Goal: Task Accomplishment & Management: Use online tool/utility

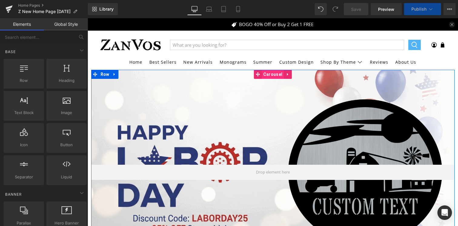
click at [270, 73] on span "Carousel" at bounding box center [273, 74] width 22 height 9
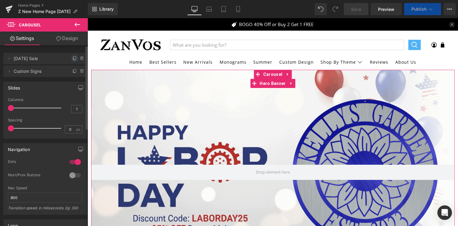
click at [73, 58] on icon at bounding box center [74, 58] width 5 height 5
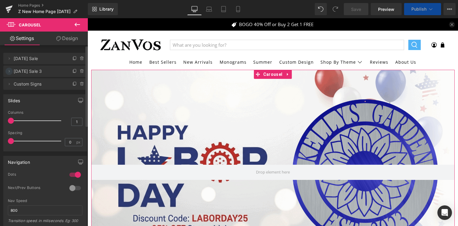
click at [9, 72] on icon at bounding box center [9, 71] width 1 height 2
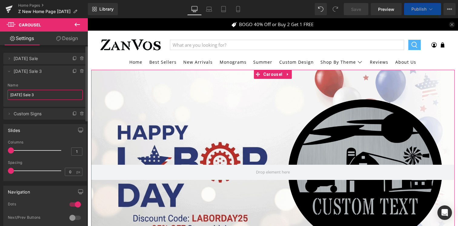
click at [24, 97] on input "[DATE] Sale 3" at bounding box center [45, 95] width 75 height 10
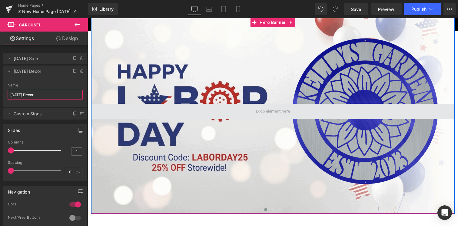
scroll to position [70, 0]
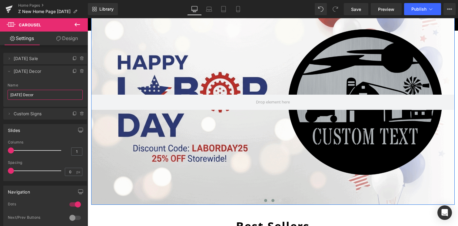
type input "[DATE] Decor"
click at [273, 200] on span at bounding box center [272, 200] width 3 height 3
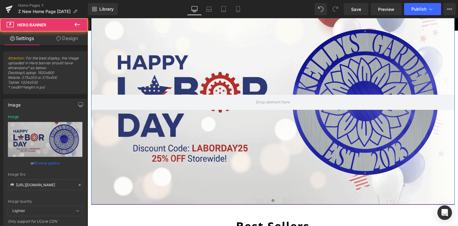
click at [244, 162] on div at bounding box center [272, 102] width 363 height 204
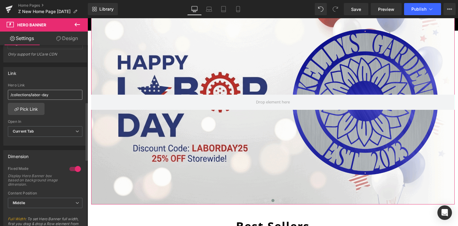
scroll to position [167, 0]
click at [30, 110] on link "Pick Link" at bounding box center [26, 109] width 37 height 12
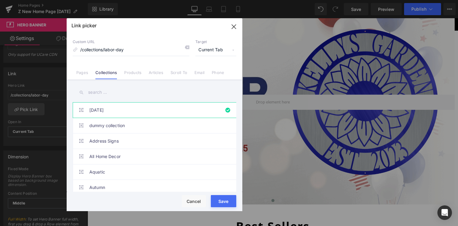
click at [93, 89] on input "text" at bounding box center [155, 92] width 164 height 14
type input "j"
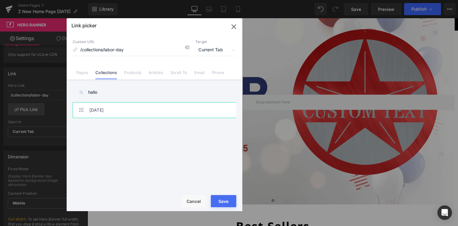
type input "hallo"
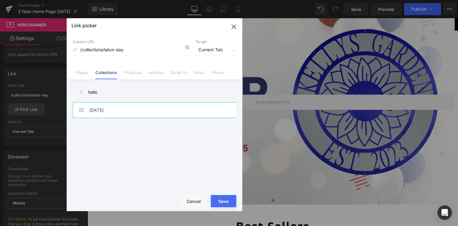
click at [116, 110] on link "[DATE]" at bounding box center [155, 109] width 133 height 15
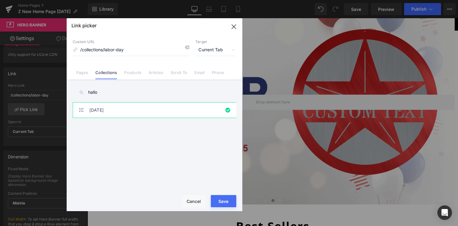
click at [222, 200] on div "Loading Product Data" at bounding box center [229, 201] width 44 height 7
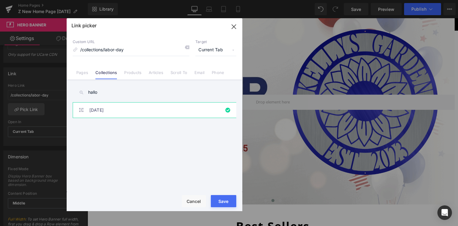
click at [219, 198] on div "Loading Product Data" at bounding box center [229, 201] width 44 height 7
click at [218, 198] on button "Save" at bounding box center [223, 201] width 25 height 12
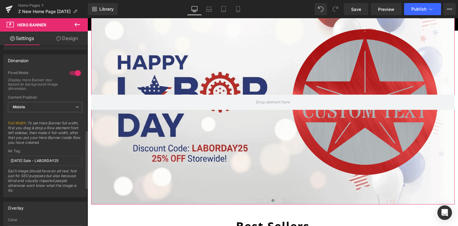
scroll to position [264, 0]
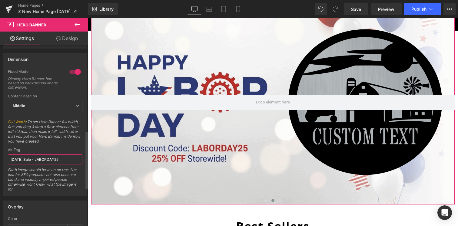
click at [37, 157] on input "Labor Day Sale - LABORDAY25" at bounding box center [45, 159] width 75 height 10
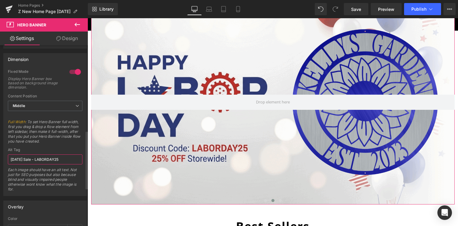
click at [37, 157] on input "Labor Day Sale - LABORDAY25" at bounding box center [45, 159] width 75 height 10
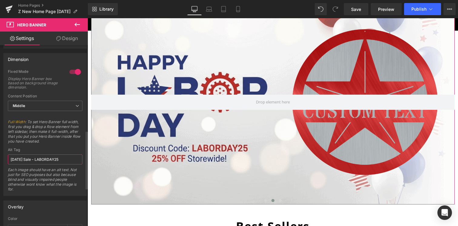
click at [37, 157] on input "Labor Day Sale - LABORDAY25" at bounding box center [45, 159] width 75 height 10
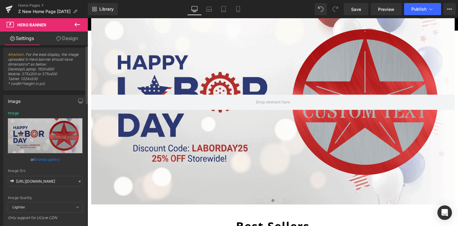
scroll to position [0, 0]
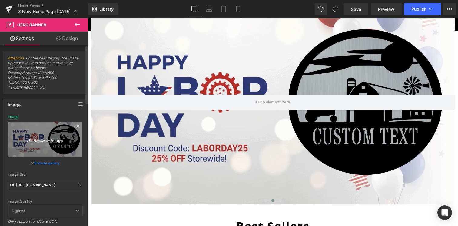
type input "[DATE] Decor"
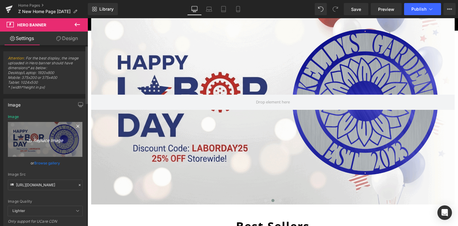
click at [53, 146] on link "Replace Image" at bounding box center [45, 139] width 75 height 35
type input "C:\fakepath\ezgif.com-animated-gif-maker (8).gif"
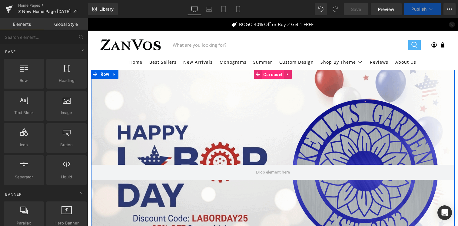
click at [268, 74] on span "Carousel" at bounding box center [273, 74] width 22 height 9
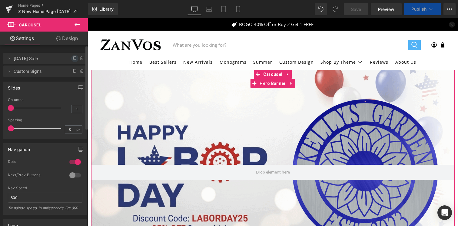
click at [72, 59] on icon at bounding box center [74, 58] width 5 height 5
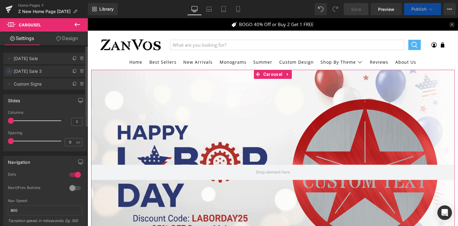
click at [7, 71] on icon at bounding box center [9, 71] width 5 height 5
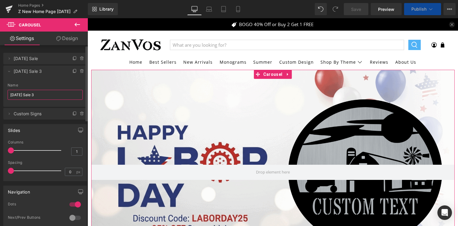
click at [45, 94] on input "Labor Day Sale 3" at bounding box center [45, 95] width 75 height 10
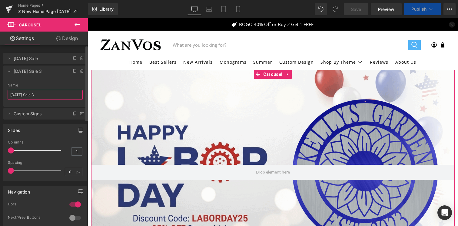
click at [45, 94] on input "Labor Day Sale 3" at bounding box center [45, 95] width 75 height 10
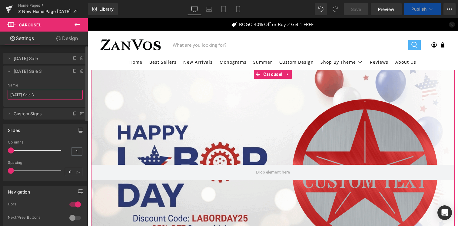
click at [45, 94] on input "Labor Day Sale 3" at bounding box center [45, 95] width 75 height 10
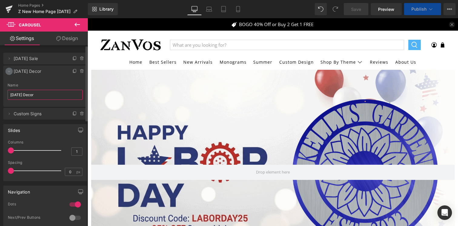
type input "[DATE] Decor"
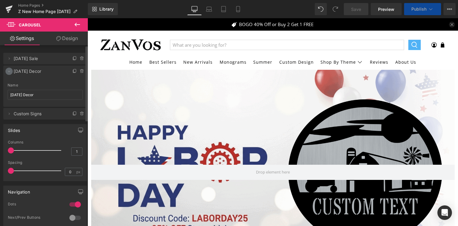
click at [9, 70] on icon at bounding box center [9, 71] width 5 height 5
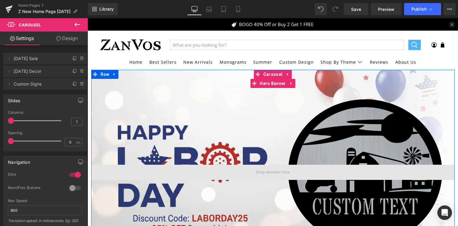
scroll to position [48, 0]
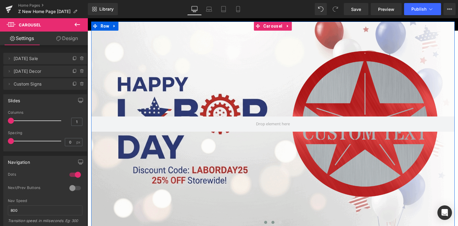
click at [273, 221] on span at bounding box center [272, 221] width 3 height 3
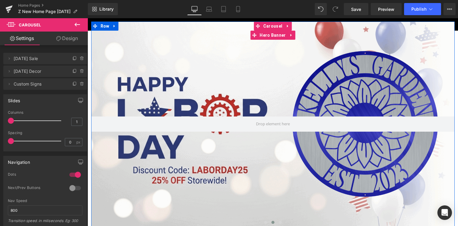
click at [181, 100] on div at bounding box center [272, 124] width 363 height 204
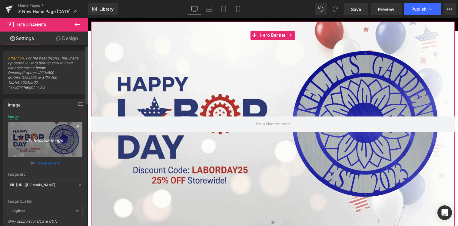
click at [41, 139] on icon "Replace Image" at bounding box center [45, 139] width 48 height 8
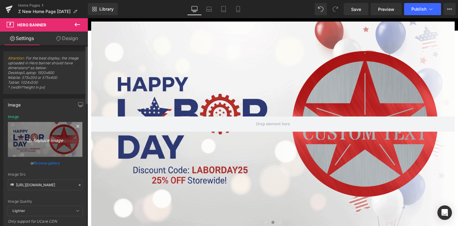
type input "C:\fakepath\ezgif.com-animated-gif-maker (8).gif"
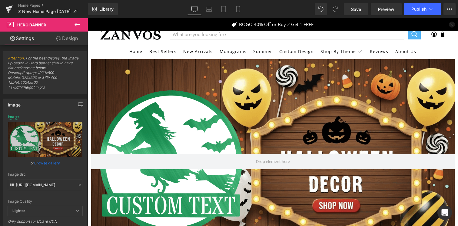
scroll to position [0, 0]
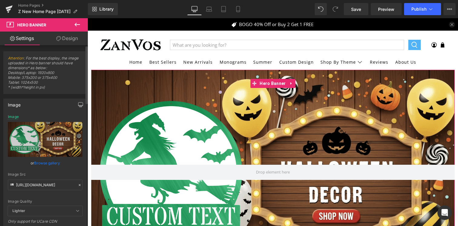
click at [78, 104] on icon "button" at bounding box center [80, 104] width 5 height 4
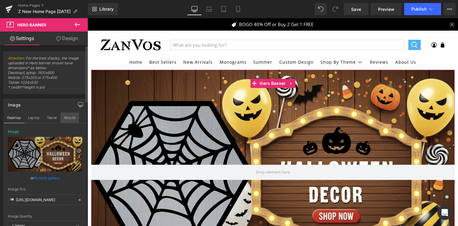
click at [71, 118] on button "Mobile" at bounding box center [70, 117] width 18 height 10
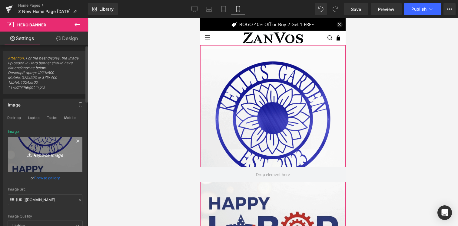
click at [60, 146] on link "Replace Image" at bounding box center [45, 154] width 75 height 35
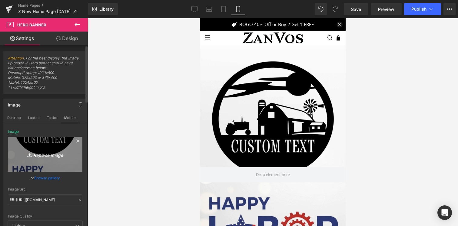
type input "C:\fakepath\ezgif.com-animated-gif-maker (7).gif"
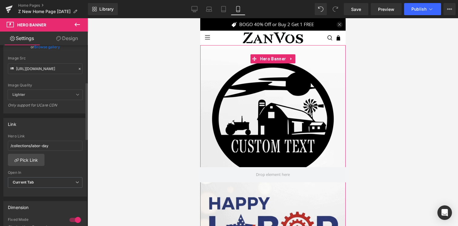
scroll to position [126, 0]
click at [33, 162] on link "Pick Link" at bounding box center [26, 160] width 37 height 12
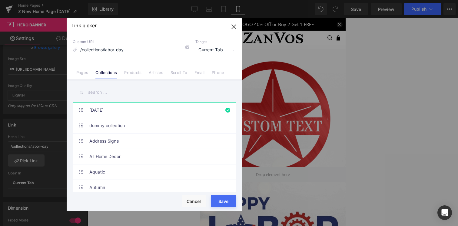
click at [113, 89] on input "text" at bounding box center [155, 92] width 164 height 14
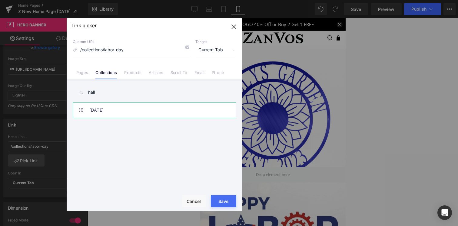
type input "hall"
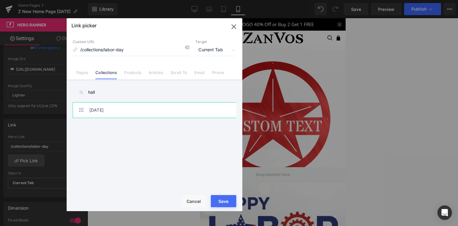
click at [107, 111] on link "Halloween" at bounding box center [155, 109] width 133 height 15
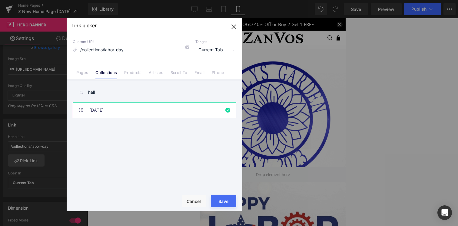
click at [216, 198] on button "Save" at bounding box center [223, 201] width 25 height 12
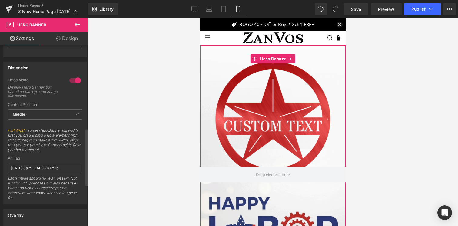
scroll to position [269, 0]
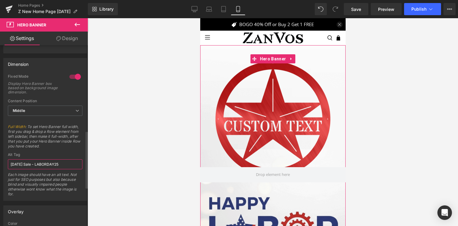
click at [51, 161] on input "Labor Day Sale - LABORDAY25" at bounding box center [45, 164] width 75 height 10
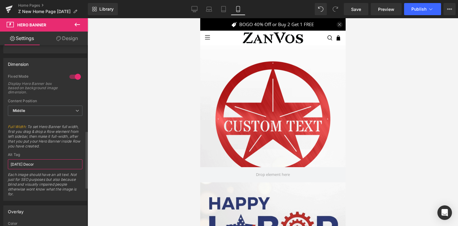
type input "[DATE] Decor"
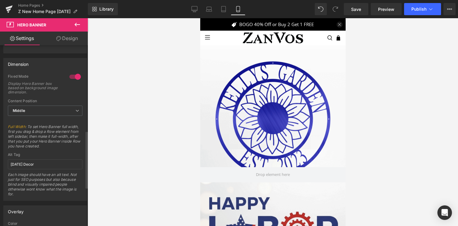
click at [64, 150] on span "Full Width : To set Hero Banner full width, first you drag & drop a Row element…" at bounding box center [45, 138] width 75 height 28
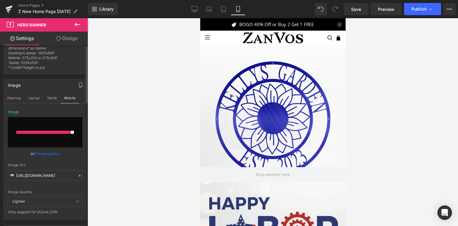
scroll to position [0, 0]
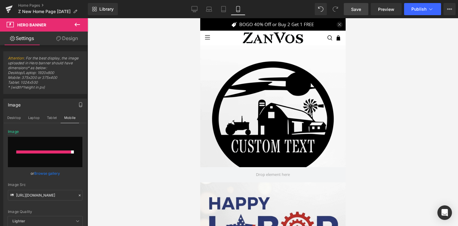
click at [356, 12] on span "Save" at bounding box center [356, 9] width 10 height 6
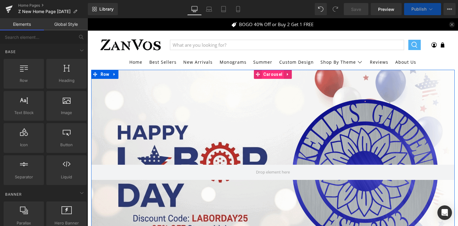
click at [273, 77] on span "Carousel" at bounding box center [273, 74] width 22 height 9
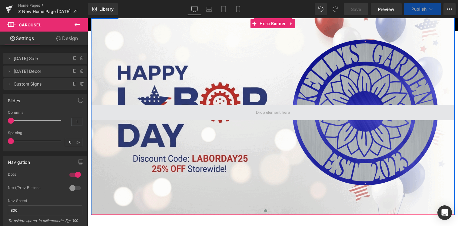
scroll to position [65, 0]
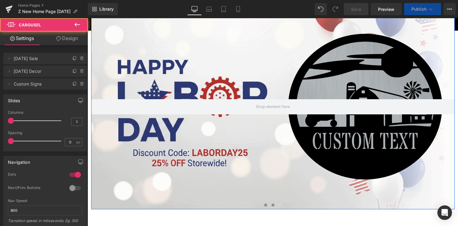
click at [272, 204] on span at bounding box center [272, 204] width 3 height 3
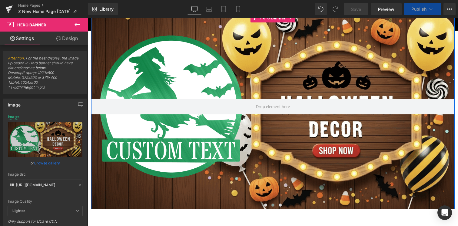
click at [192, 151] on div at bounding box center [272, 106] width 363 height 204
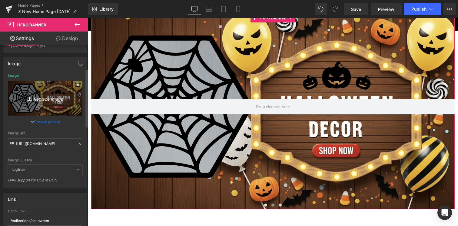
scroll to position [0, 0]
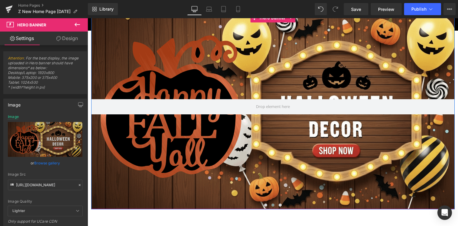
click at [260, 140] on div at bounding box center [272, 106] width 363 height 204
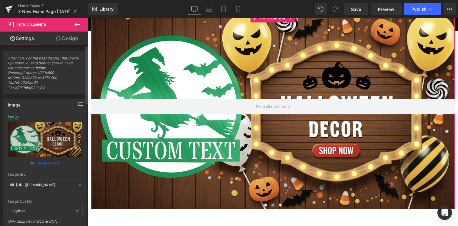
click at [78, 103] on icon "button" at bounding box center [80, 104] width 5 height 5
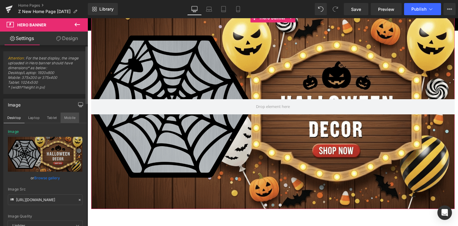
click at [69, 121] on button "Mobile" at bounding box center [70, 117] width 18 height 10
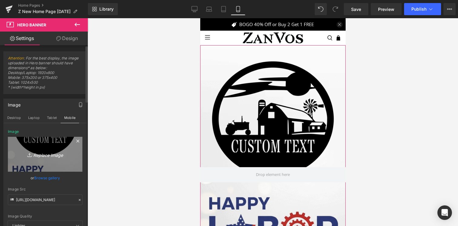
click at [46, 154] on icon "Replace Image" at bounding box center [45, 154] width 48 height 8
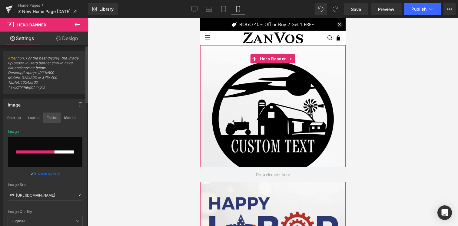
click at [51, 116] on button "Tablet" at bounding box center [51, 117] width 17 height 10
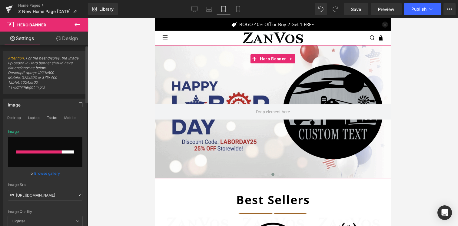
click at [40, 152] on div at bounding box center [38, 151] width 45 height 3
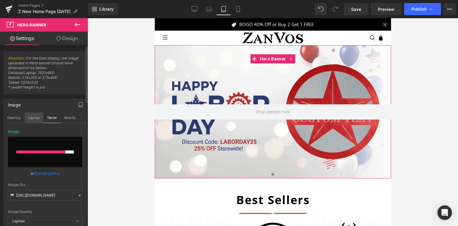
click at [32, 117] on button "Laptop" at bounding box center [34, 117] width 19 height 10
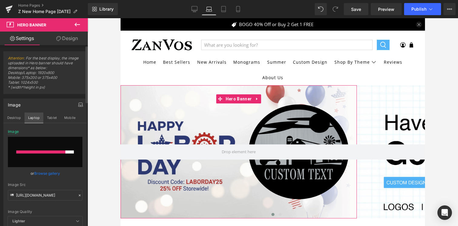
scroll to position [25, 0]
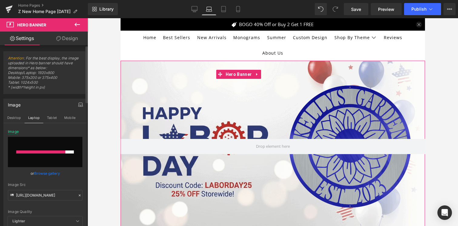
click at [48, 149] on input "file" at bounding box center [45, 152] width 75 height 30
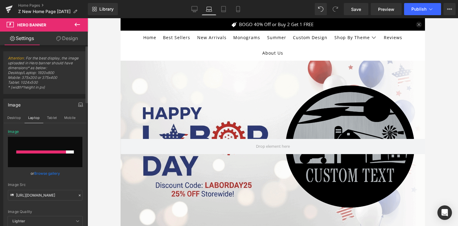
type input "C:\fakepath\ezgif.com-animated-gif-maker (8).gif"
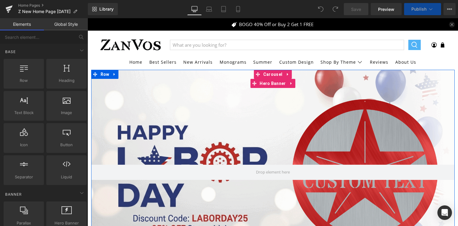
click at [203, 122] on div at bounding box center [272, 172] width 363 height 204
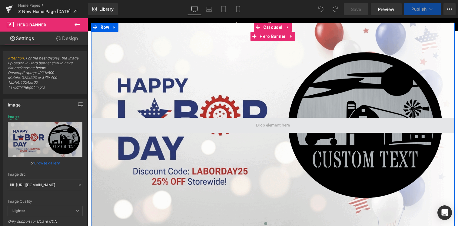
scroll to position [52, 0]
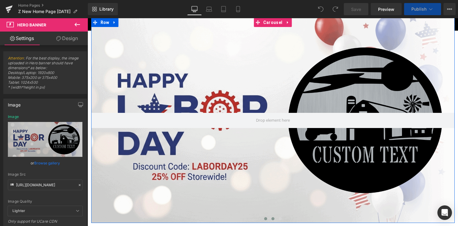
click at [272, 217] on span at bounding box center [272, 218] width 3 height 3
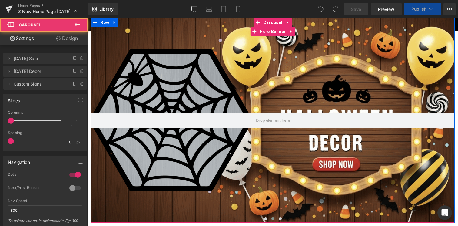
click at [228, 103] on div at bounding box center [272, 120] width 363 height 204
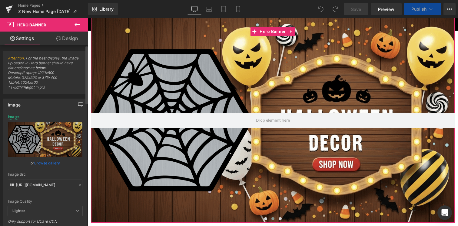
click at [80, 106] on icon "button" at bounding box center [80, 104] width 5 height 5
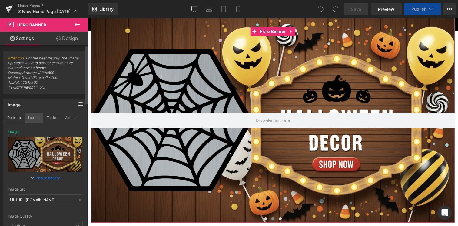
click at [35, 115] on button "Laptop" at bounding box center [34, 117] width 19 height 10
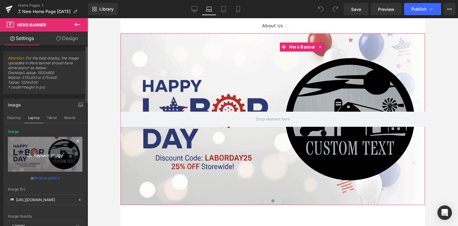
scroll to position [0, 0]
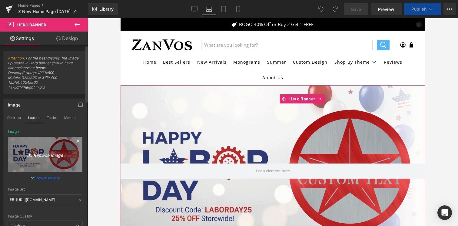
click at [48, 157] on icon "Replace Image" at bounding box center [45, 154] width 48 height 8
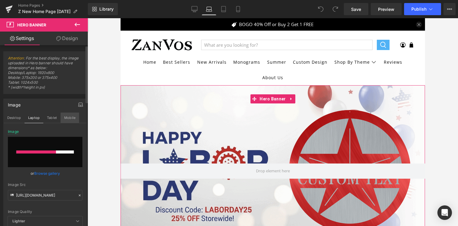
click at [67, 114] on button "Mobile" at bounding box center [70, 117] width 18 height 10
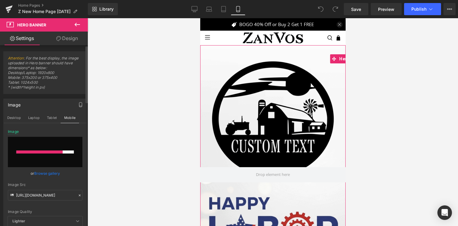
click at [52, 152] on div at bounding box center [39, 151] width 46 height 3
click at [59, 154] on input "file" at bounding box center [45, 152] width 75 height 30
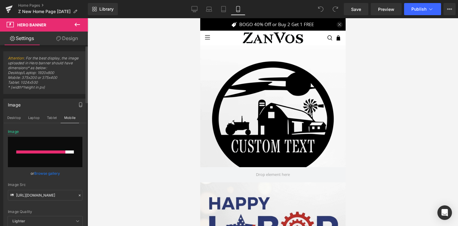
type input "C:\fakepath\ezgif.com-animated-gif-maker (7).gif"
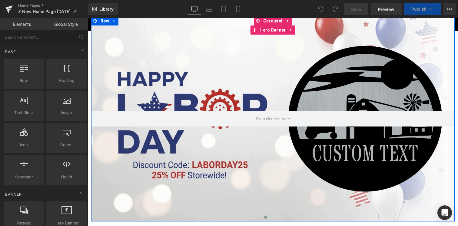
scroll to position [56, 0]
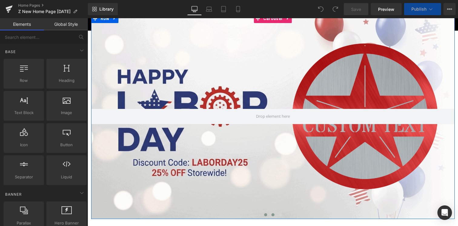
click at [272, 215] on span at bounding box center [272, 214] width 3 height 3
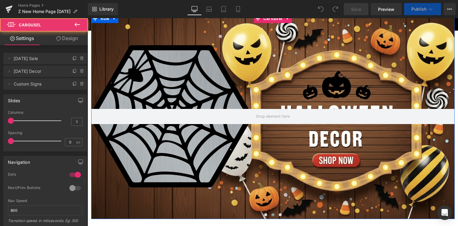
click at [156, 147] on div at bounding box center [272, 116] width 363 height 204
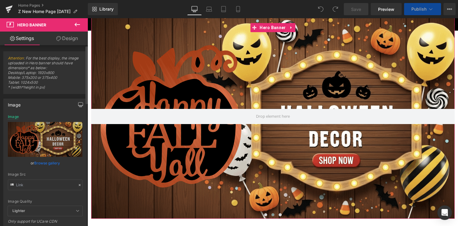
click at [78, 106] on icon "button" at bounding box center [80, 104] width 5 height 5
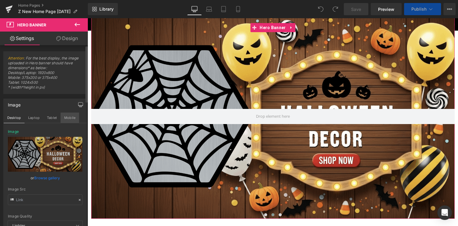
click at [70, 121] on button "Mobile" at bounding box center [70, 117] width 18 height 10
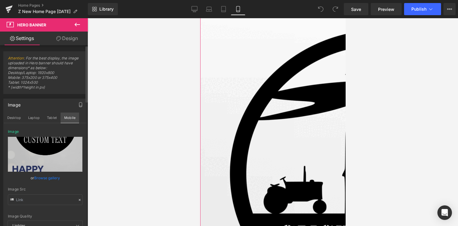
scroll to position [0, 0]
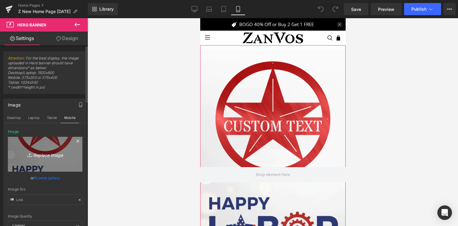
click at [45, 151] on icon "Replace Image" at bounding box center [45, 154] width 48 height 8
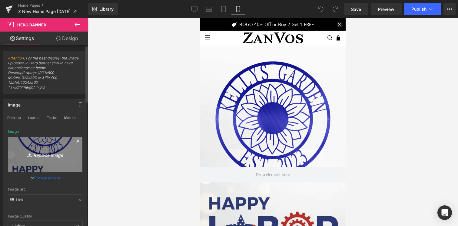
type input "C:\fakepath\ezgif.com-animated-gif-maker (7).gif"
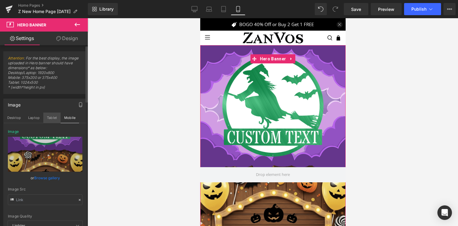
click at [52, 118] on button "Tablet" at bounding box center [51, 117] width 17 height 10
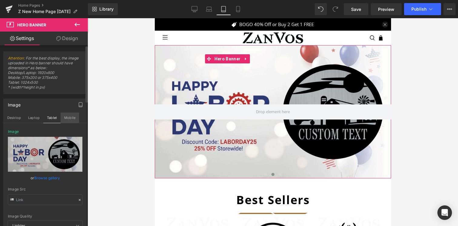
click at [69, 116] on button "Mobile" at bounding box center [70, 117] width 18 height 10
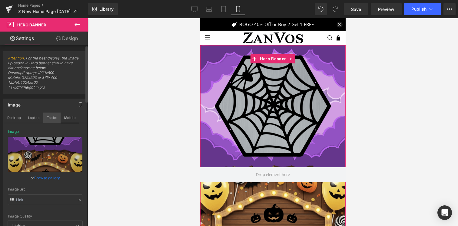
click at [52, 118] on button "Tablet" at bounding box center [51, 117] width 17 height 10
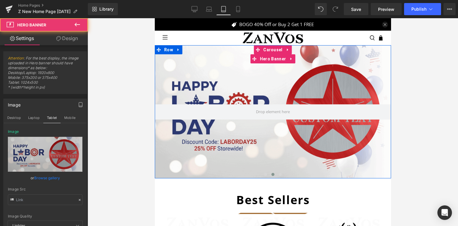
click at [209, 136] on div at bounding box center [272, 111] width 236 height 133
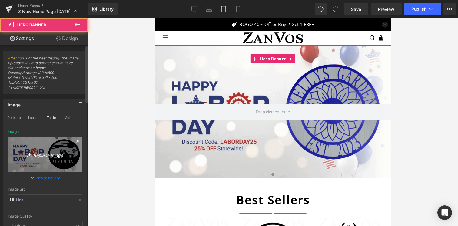
click at [49, 154] on icon "Replace Image" at bounding box center [45, 154] width 48 height 8
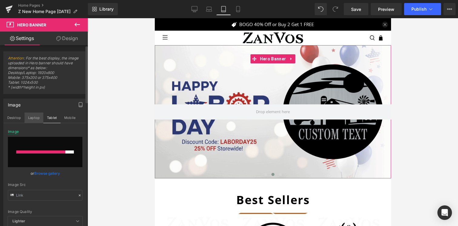
click at [26, 121] on button "Laptop" at bounding box center [34, 117] width 19 height 10
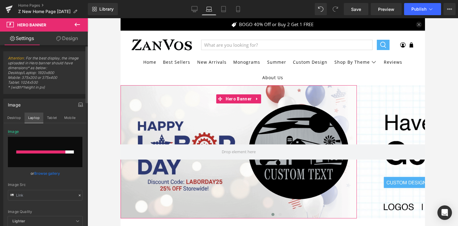
scroll to position [25, 0]
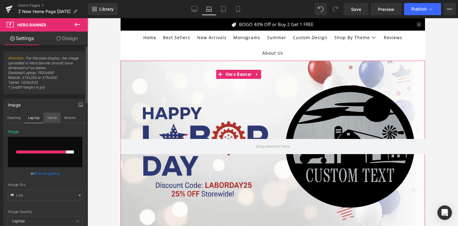
click at [51, 115] on button "Tablet" at bounding box center [51, 117] width 17 height 10
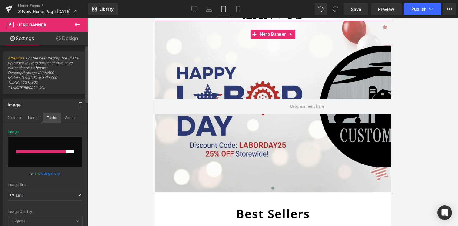
scroll to position [0, 0]
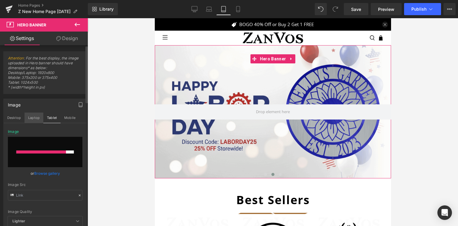
click at [31, 116] on button "Laptop" at bounding box center [34, 117] width 19 height 10
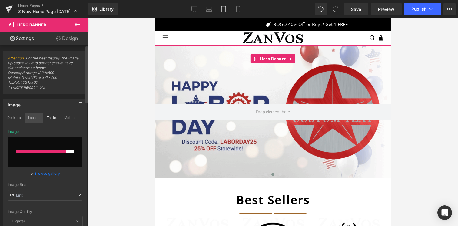
scroll to position [25, 0]
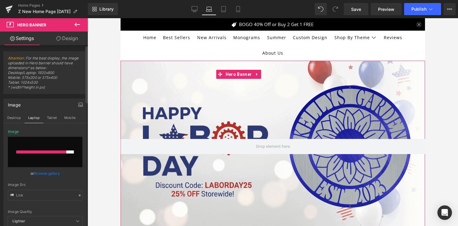
click at [44, 154] on input "file" at bounding box center [45, 152] width 75 height 30
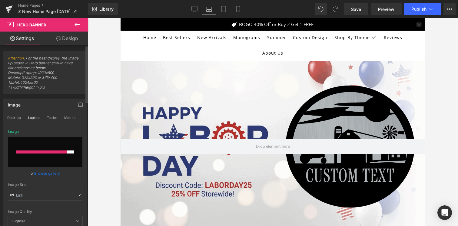
type input "C:\fakepath\ezgif.com-animated-gif-maker (8).gif"
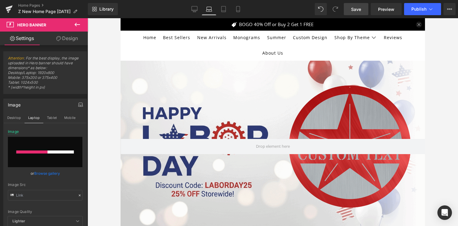
click at [366, 8] on link "Save" at bounding box center [356, 9] width 25 height 12
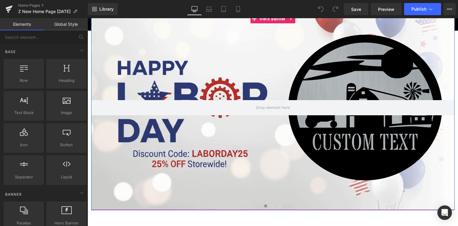
scroll to position [68, 0]
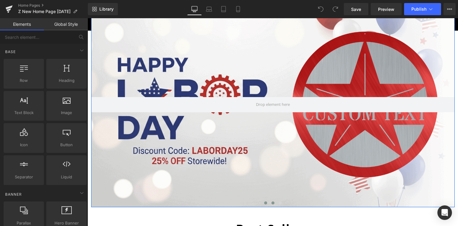
click at [273, 202] on span at bounding box center [272, 202] width 3 height 3
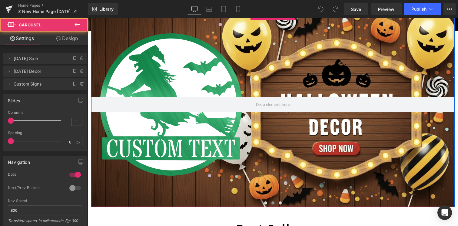
click at [229, 153] on div at bounding box center [272, 104] width 363 height 204
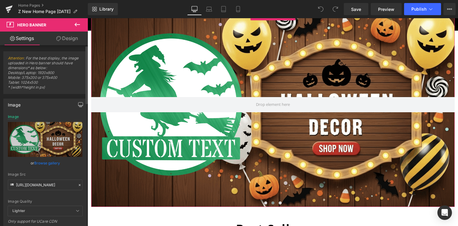
click at [79, 102] on icon "button" at bounding box center [80, 104] width 5 height 5
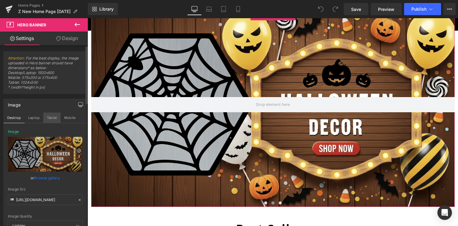
click at [53, 119] on button "Tablet" at bounding box center [51, 117] width 17 height 10
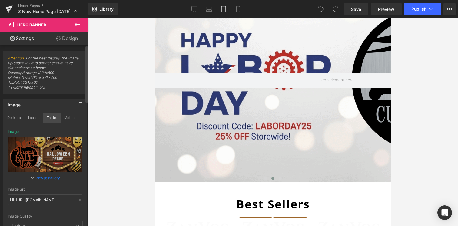
scroll to position [0, 0]
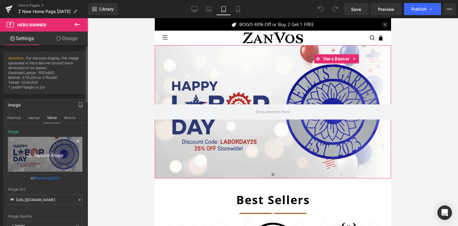
click at [48, 154] on icon "Replace Image" at bounding box center [45, 154] width 48 height 8
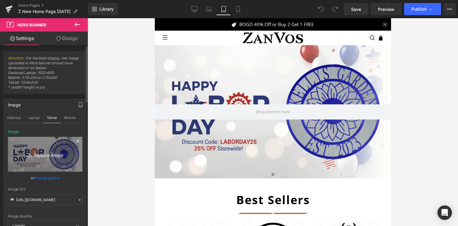
type input "C:\fakepath\ezgif.com-animated-gif-maker (8).gif"
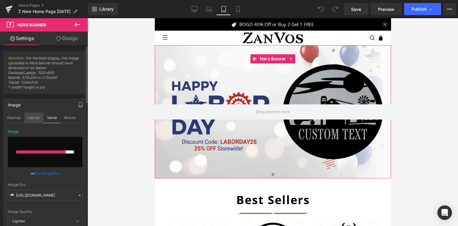
click at [35, 118] on button "Laptop" at bounding box center [34, 117] width 19 height 10
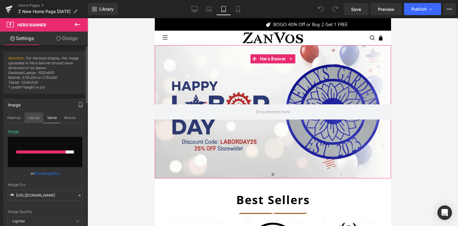
scroll to position [25, 0]
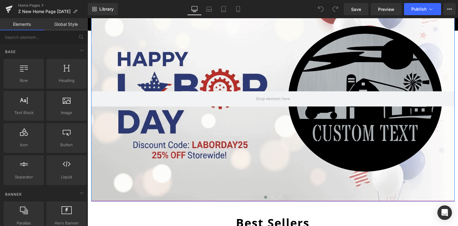
scroll to position [76, 0]
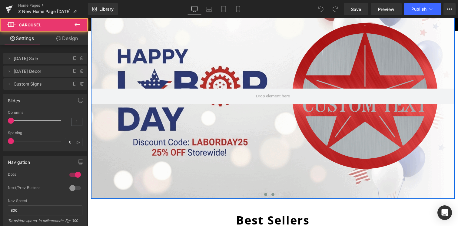
click at [273, 195] on span at bounding box center [272, 194] width 3 height 3
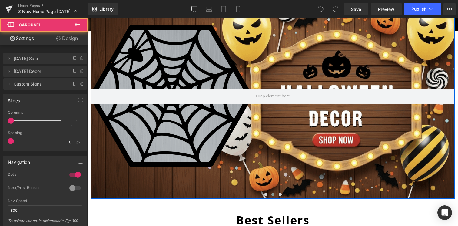
click at [230, 145] on div at bounding box center [272, 96] width 363 height 204
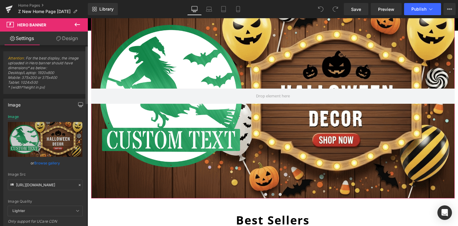
click at [78, 102] on icon "button" at bounding box center [80, 104] width 5 height 4
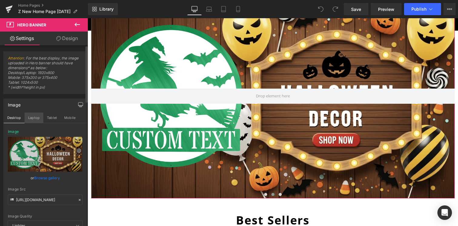
click at [34, 117] on button "Laptop" at bounding box center [34, 117] width 19 height 10
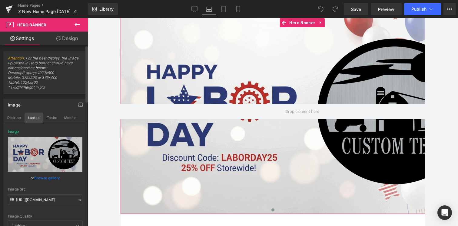
scroll to position [0, 0]
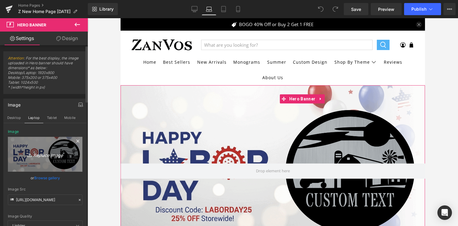
click at [47, 164] on link "Replace Image" at bounding box center [45, 154] width 75 height 35
type input "C:\fakepath\ezgif.com-animated-gif-maker (8).gif"
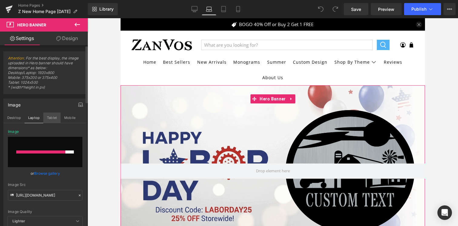
click at [55, 114] on button "Tablet" at bounding box center [51, 117] width 17 height 10
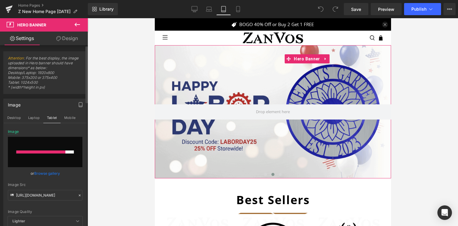
click at [44, 152] on div at bounding box center [40, 151] width 49 height 3
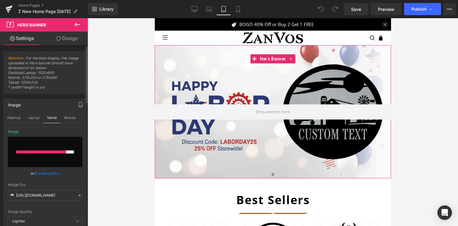
click at [49, 151] on div at bounding box center [41, 151] width 50 height 3
click at [49, 151] on div at bounding box center [41, 151] width 51 height 3
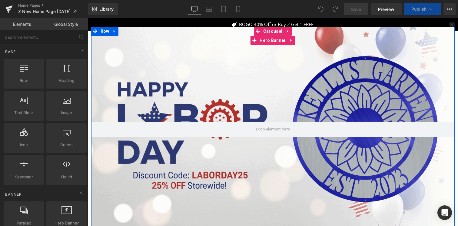
click at [274, 187] on div at bounding box center [272, 129] width 363 height 204
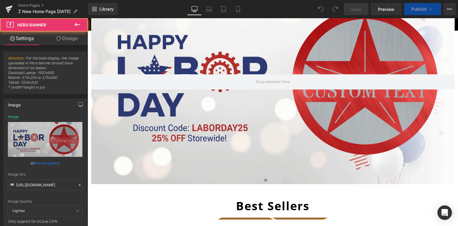
scroll to position [90, 0]
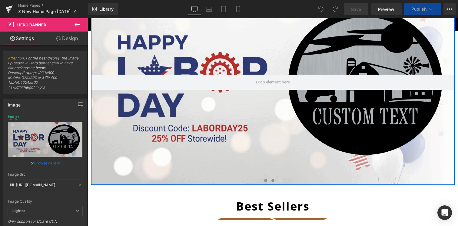
click at [271, 180] on span at bounding box center [272, 180] width 3 height 3
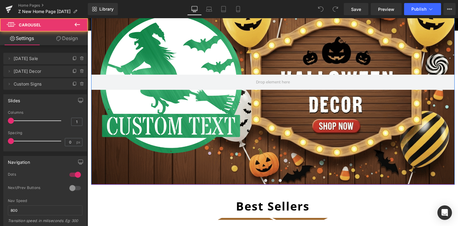
click at [192, 118] on div at bounding box center [272, 82] width 363 height 204
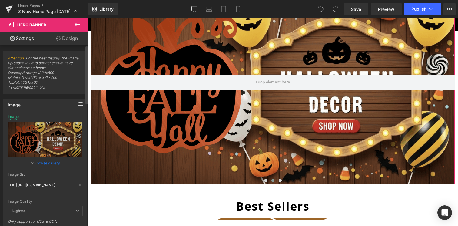
click at [78, 104] on icon "button" at bounding box center [80, 104] width 5 height 5
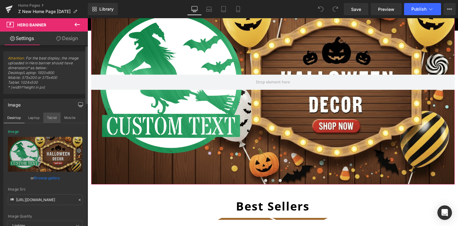
click at [54, 116] on button "Tablet" at bounding box center [51, 117] width 17 height 10
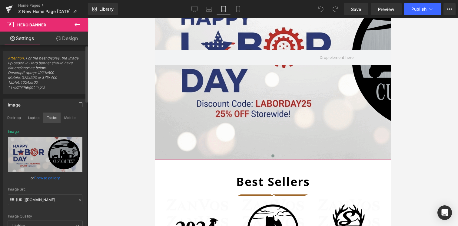
scroll to position [0, 0]
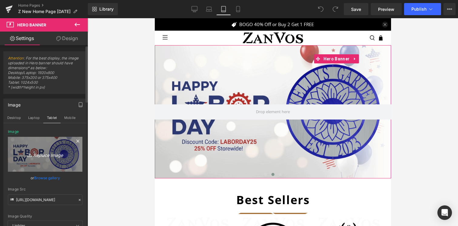
click at [49, 154] on icon "Replace Image" at bounding box center [45, 154] width 48 height 8
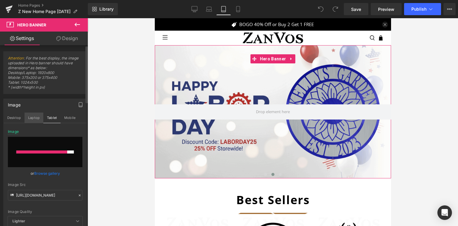
click at [40, 118] on button "Laptop" at bounding box center [34, 117] width 19 height 10
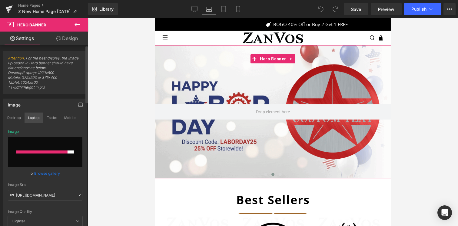
scroll to position [25, 0]
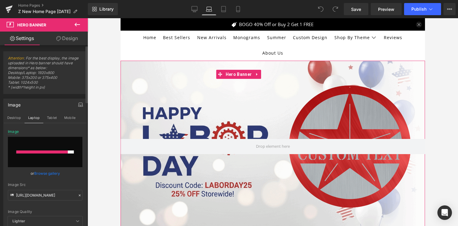
click at [55, 153] on div at bounding box center [41, 151] width 51 height 3
click at [36, 157] on input "file" at bounding box center [45, 152] width 75 height 30
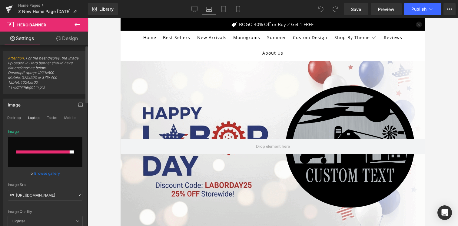
type input "C:\fakepath\ezgif.com-animated-gif-maker (8).gif"
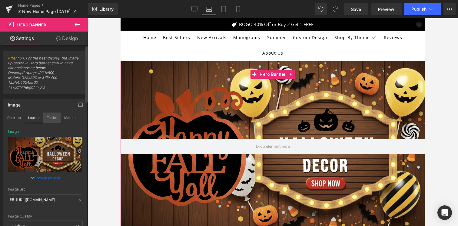
click at [51, 116] on button "Tablet" at bounding box center [51, 117] width 17 height 10
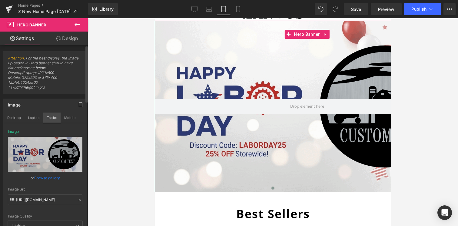
scroll to position [0, 0]
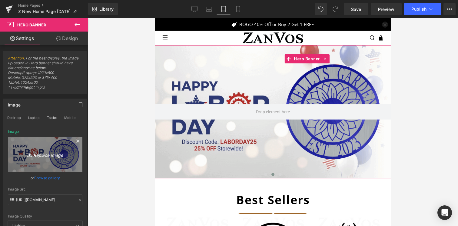
click at [54, 153] on icon "Replace Image" at bounding box center [45, 154] width 48 height 8
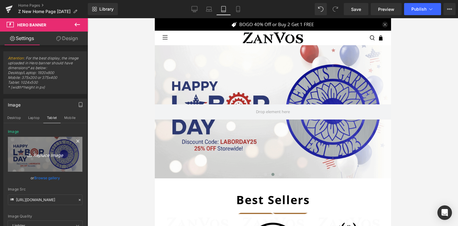
type input "C:\fakepath\ezgif.com-animated-gif-maker (8).gif"
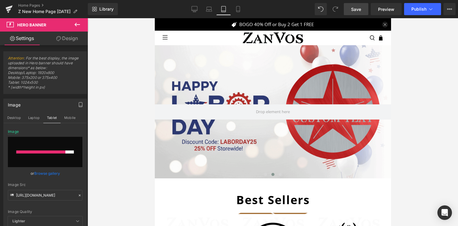
click at [361, 8] on span "Save" at bounding box center [356, 9] width 10 height 6
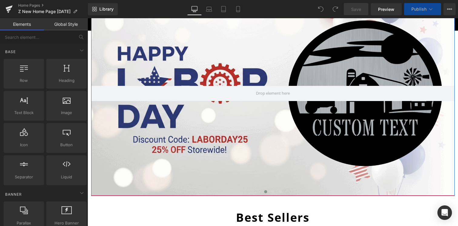
scroll to position [88, 0]
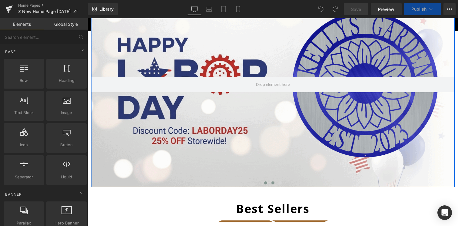
click at [272, 183] on span at bounding box center [272, 182] width 3 height 3
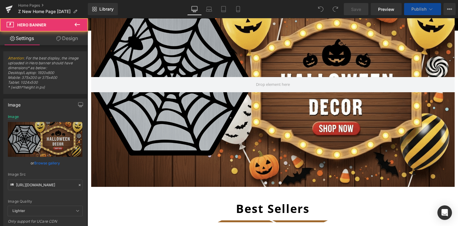
click at [202, 104] on div at bounding box center [272, 84] width 363 height 204
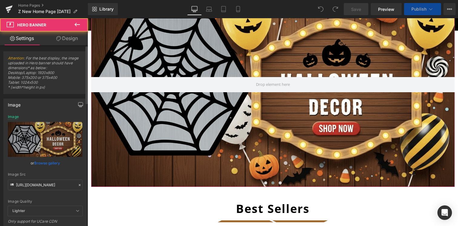
click at [78, 105] on icon "button" at bounding box center [80, 104] width 5 height 5
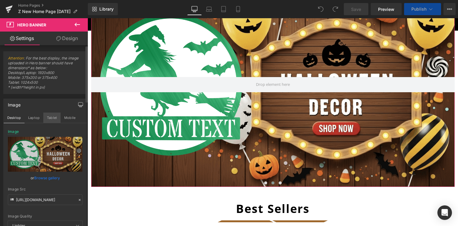
click at [50, 119] on button "Tablet" at bounding box center [51, 117] width 17 height 10
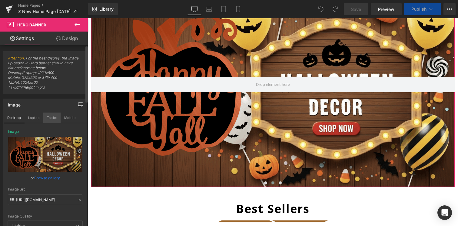
scroll to position [0, 0]
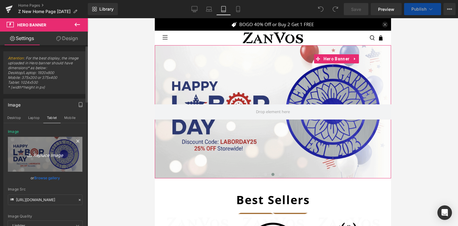
click at [51, 149] on link "Replace Image" at bounding box center [45, 154] width 75 height 35
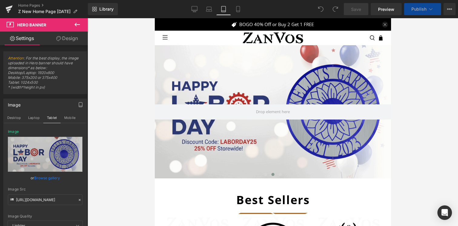
type input "C:\fakepath\ezgif.com-animated-gif-maker (8).gif"
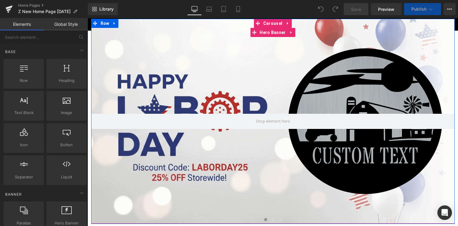
scroll to position [52, 0]
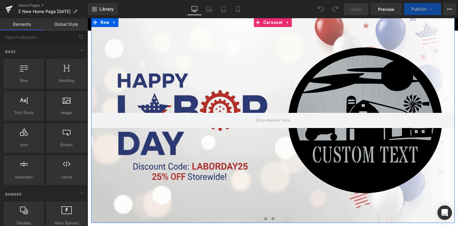
click at [273, 218] on span at bounding box center [272, 218] width 3 height 3
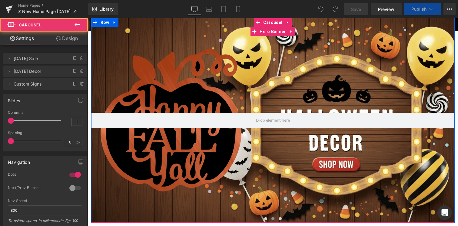
click at [198, 178] on div at bounding box center [272, 120] width 363 height 204
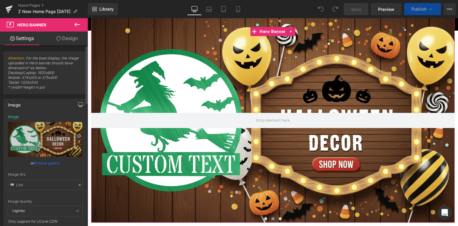
click at [76, 105] on button "button" at bounding box center [81, 105] width 10 height 12
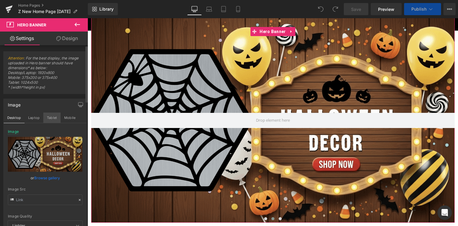
click at [55, 118] on button "Tablet" at bounding box center [51, 117] width 17 height 10
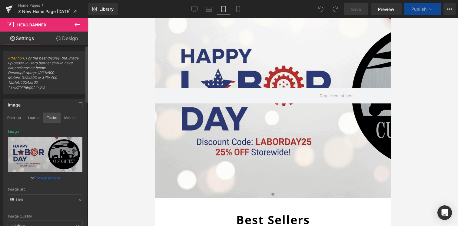
scroll to position [0, 0]
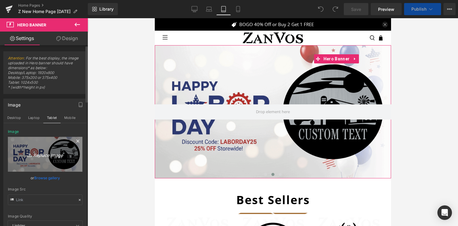
click at [44, 156] on icon "Replace Image" at bounding box center [45, 154] width 48 height 8
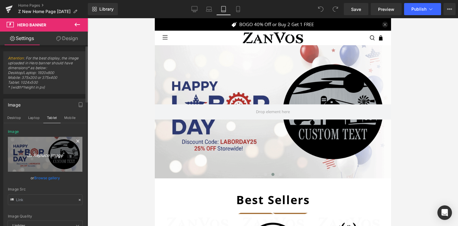
type input "C:\fakepath\ezgif.com-animated-gif-maker (8).gif"
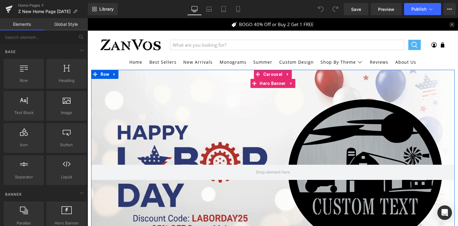
click at [240, 124] on div at bounding box center [272, 172] width 363 height 204
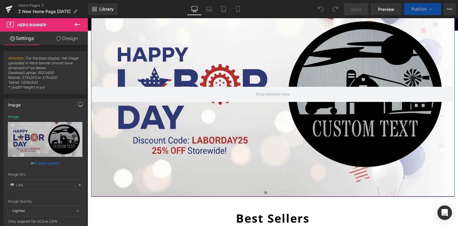
scroll to position [101, 0]
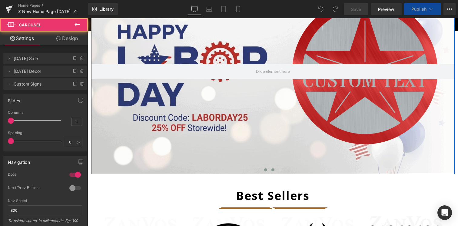
click at [274, 170] on button at bounding box center [272, 170] width 7 height 6
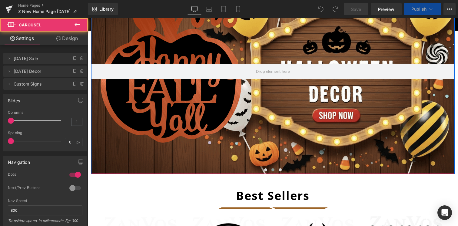
click at [259, 127] on div at bounding box center [272, 71] width 363 height 204
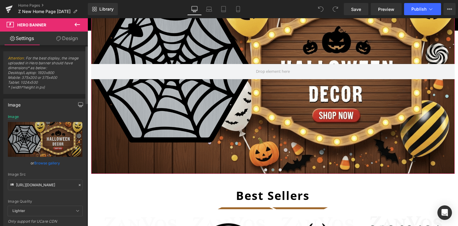
click at [79, 106] on icon "button" at bounding box center [80, 104] width 5 height 4
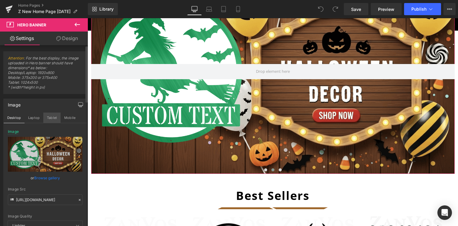
click at [48, 117] on button "Tablet" at bounding box center [51, 117] width 17 height 10
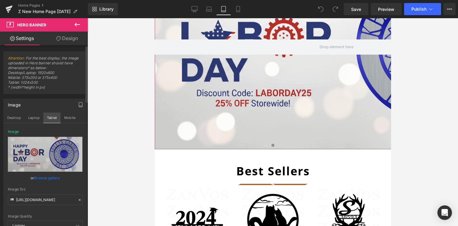
scroll to position [0, 0]
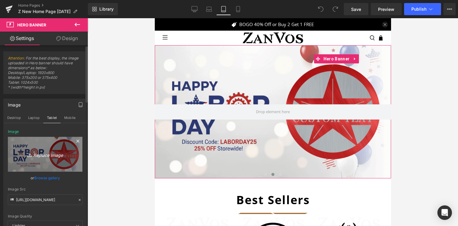
click at [44, 149] on link "Replace Image" at bounding box center [45, 154] width 75 height 35
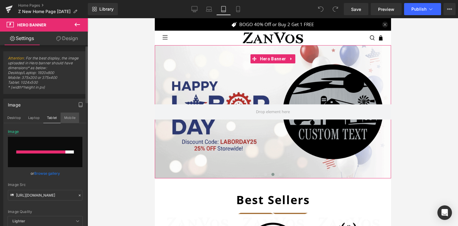
click at [72, 116] on button "Mobile" at bounding box center [70, 117] width 18 height 10
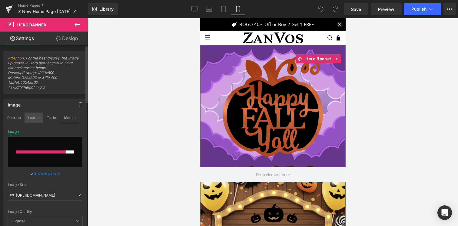
click at [35, 118] on button "Laptop" at bounding box center [34, 117] width 19 height 10
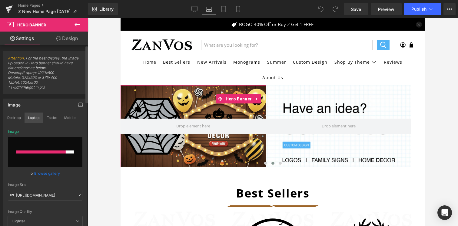
scroll to position [25, 0]
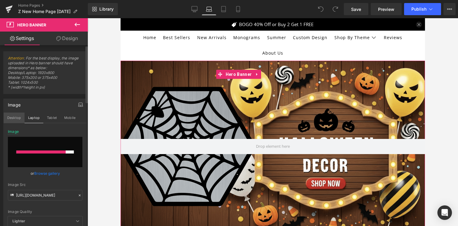
click at [19, 119] on button "Desktop" at bounding box center [14, 117] width 21 height 10
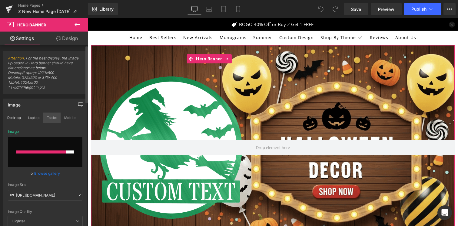
click at [53, 116] on button "Tablet" at bounding box center [51, 117] width 17 height 10
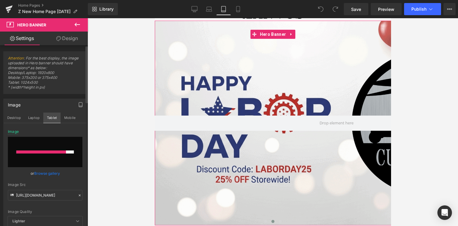
scroll to position [0, 0]
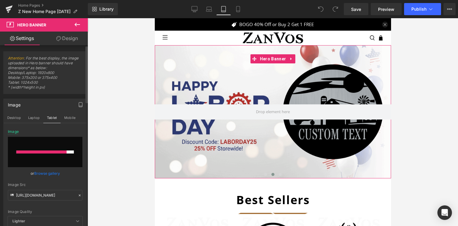
click at [43, 154] on input "file" at bounding box center [45, 152] width 75 height 30
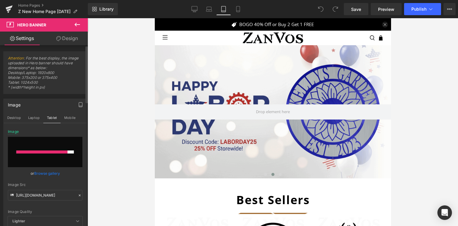
type input "C:\fakepath\ezgif.com-animated-gif-maker (8).gif"
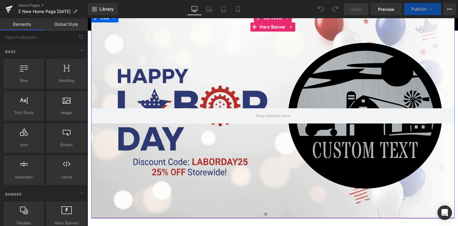
scroll to position [57, 0]
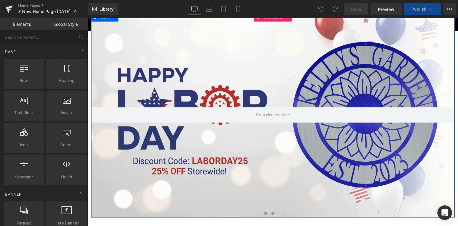
click at [273, 213] on span at bounding box center [272, 212] width 3 height 3
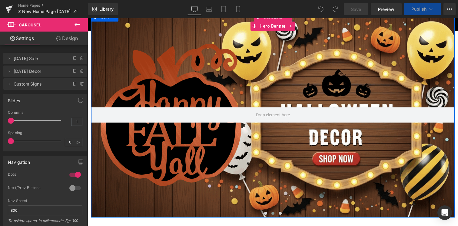
click at [281, 173] on div at bounding box center [272, 114] width 363 height 204
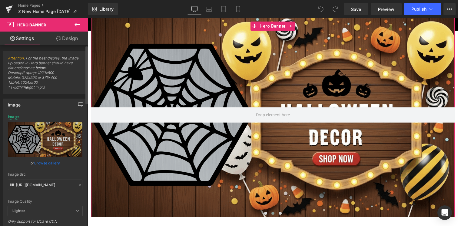
click at [77, 101] on button "button" at bounding box center [81, 105] width 10 height 12
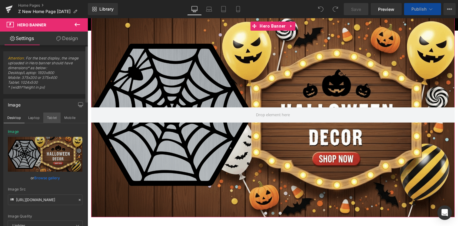
click at [51, 116] on button "Tablet" at bounding box center [51, 117] width 17 height 10
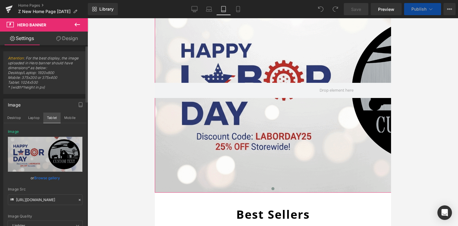
scroll to position [0, 0]
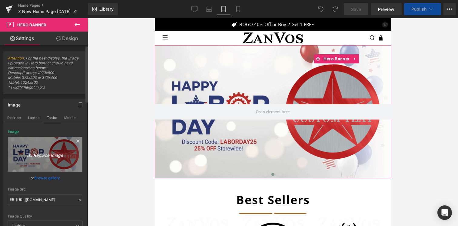
click at [53, 157] on icon "Replace Image" at bounding box center [45, 154] width 48 height 8
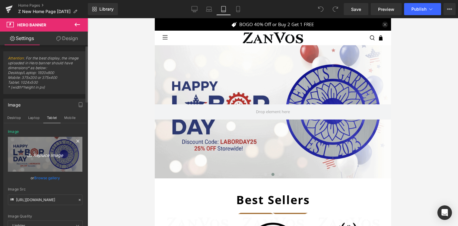
type input "C:\fakepath\ezgif.com-animated-gif-maker (8).gif"
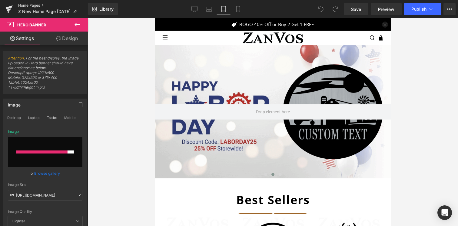
click at [33, 5] on link "Home Pages" at bounding box center [53, 5] width 70 height 5
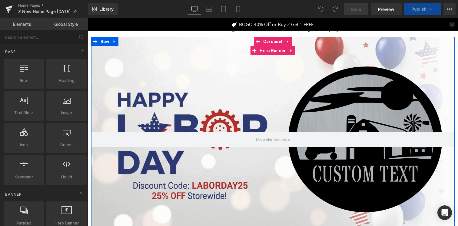
scroll to position [101, 0]
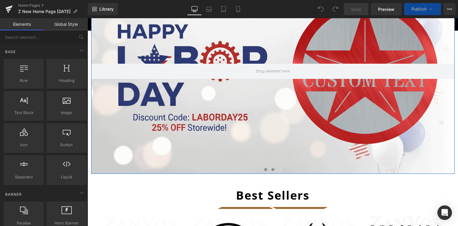
click at [273, 169] on span at bounding box center [272, 169] width 3 height 3
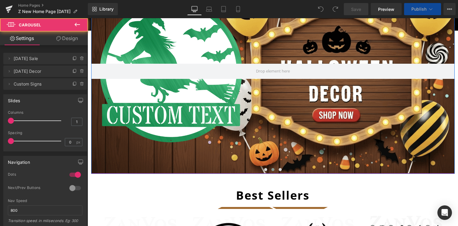
click at [244, 111] on div at bounding box center [272, 71] width 363 height 204
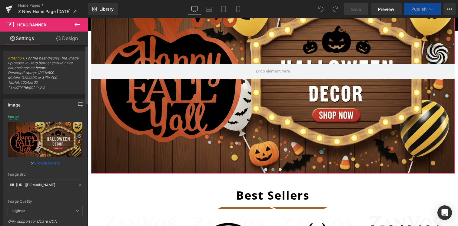
click at [78, 105] on icon "button" at bounding box center [80, 104] width 5 height 5
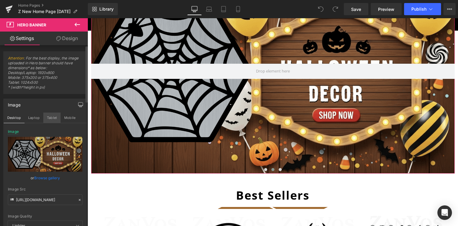
click at [53, 117] on button "Tablet" at bounding box center [51, 117] width 17 height 10
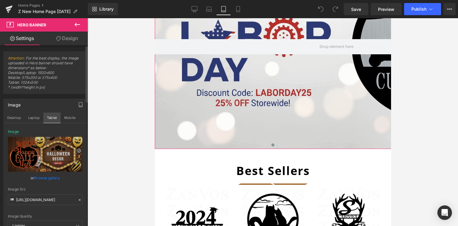
scroll to position [0, 0]
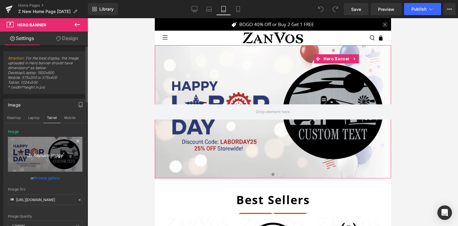
click at [41, 155] on icon "Replace Image" at bounding box center [45, 154] width 48 height 8
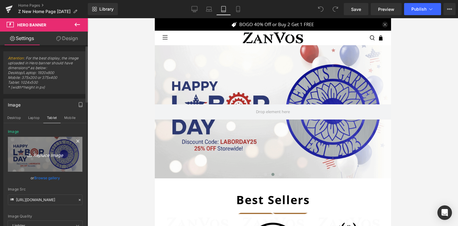
type input "C:\fakepath\ezgif.com-animated-gif-maker (8).gif"
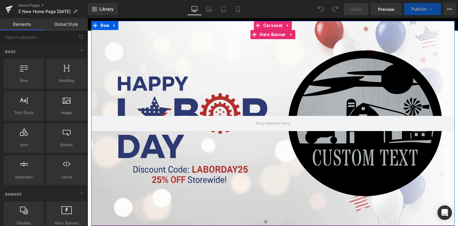
scroll to position [51, 0]
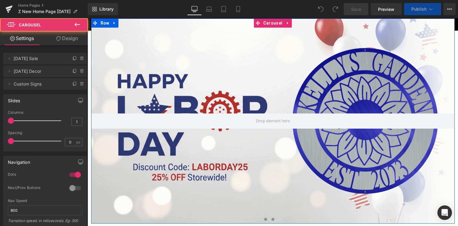
click at [272, 217] on button at bounding box center [272, 219] width 7 height 6
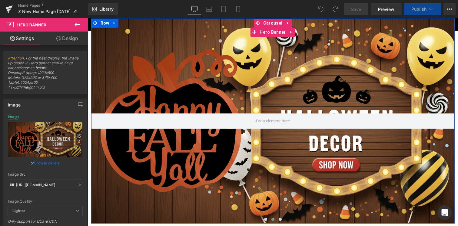
click at [265, 155] on div at bounding box center [272, 120] width 363 height 204
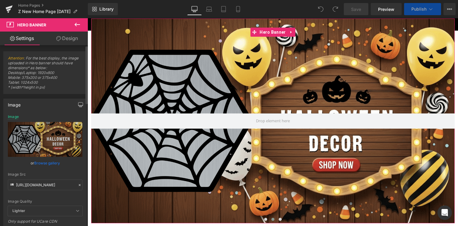
click at [78, 104] on icon "button" at bounding box center [80, 104] width 5 height 4
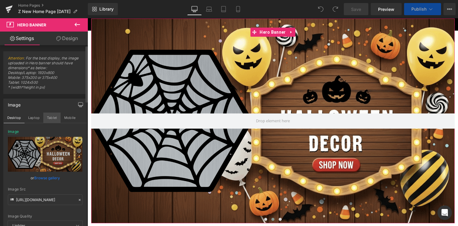
click at [52, 121] on button "Tablet" at bounding box center [51, 117] width 17 height 10
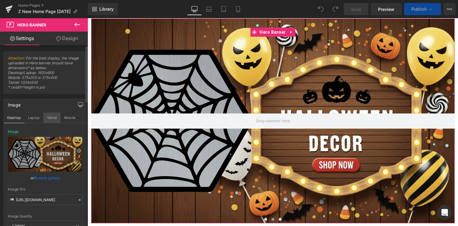
scroll to position [0, 0]
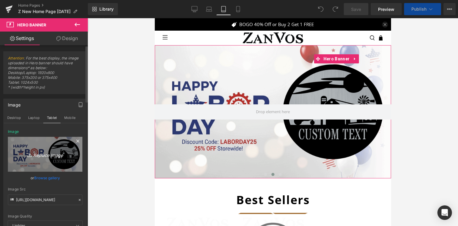
click at [52, 142] on link "Replace Image" at bounding box center [45, 154] width 75 height 35
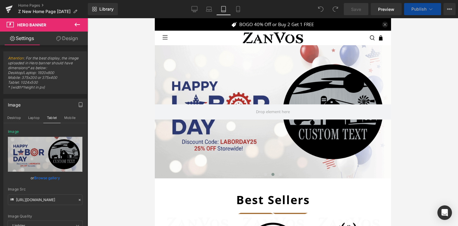
type input "C:\fakepath\ezgif.com-animated-gif-maker (8).gif"
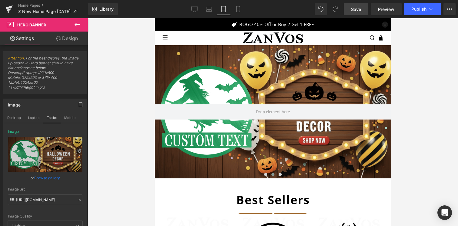
click at [352, 6] on span "Save" at bounding box center [356, 9] width 10 height 6
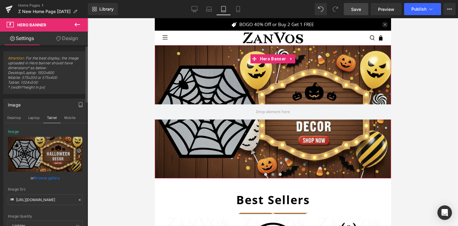
click at [65, 116] on button "Mobile" at bounding box center [70, 117] width 18 height 10
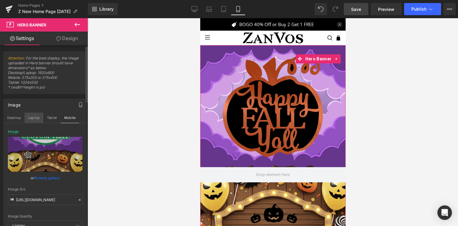
click at [36, 117] on button "Laptop" at bounding box center [34, 117] width 19 height 10
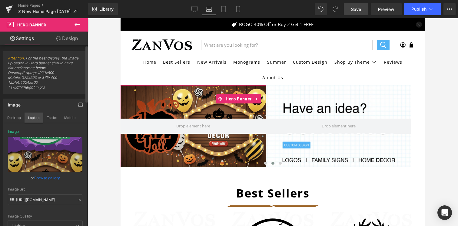
scroll to position [25, 0]
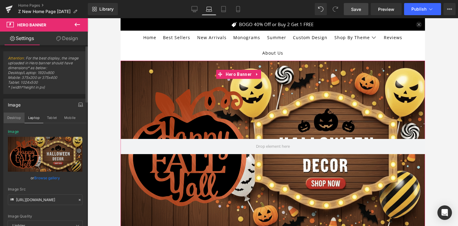
click at [17, 118] on button "Desktop" at bounding box center [14, 117] width 21 height 10
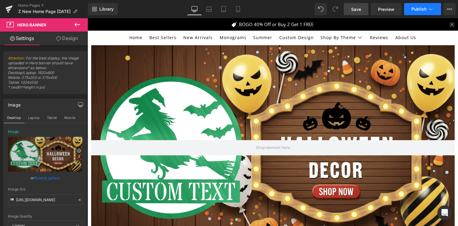
click at [409, 13] on button "Publish" at bounding box center [422, 9] width 37 height 12
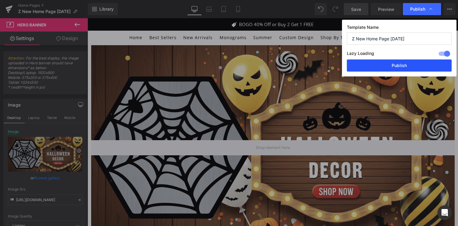
click at [381, 61] on button "Publish" at bounding box center [399, 65] width 105 height 12
